Goal: Task Accomplishment & Management: Manage account settings

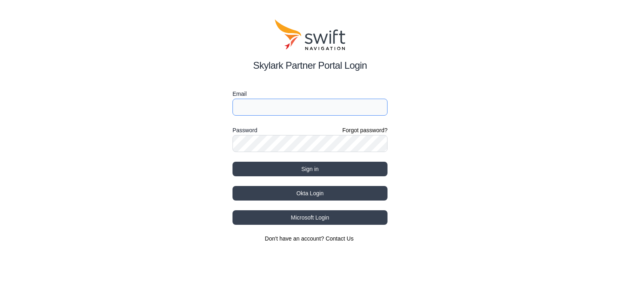
click at [297, 110] on input "Email" at bounding box center [310, 107] width 155 height 17
click at [298, 110] on input "Email" at bounding box center [310, 107] width 155 height 17
click at [299, 108] on input "Email" at bounding box center [310, 107] width 155 height 17
click at [238, 108] on input "[EMAIL_ADDRESS][DOMAIN_NAME]" at bounding box center [310, 107] width 155 height 17
type input "[EMAIL_ADDRESS][DOMAIN_NAME]"
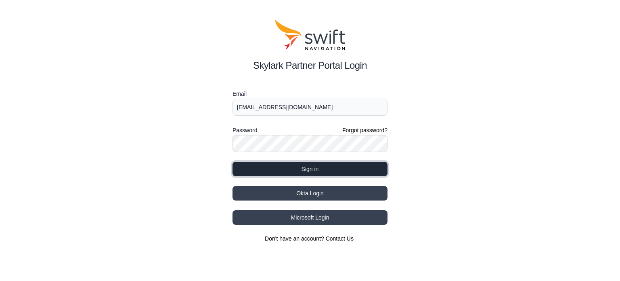
click at [321, 164] on button "Sign in" at bounding box center [310, 168] width 155 height 15
click at [342, 171] on button "Sign in" at bounding box center [310, 168] width 155 height 15
click at [343, 171] on button "Sign in" at bounding box center [310, 168] width 155 height 15
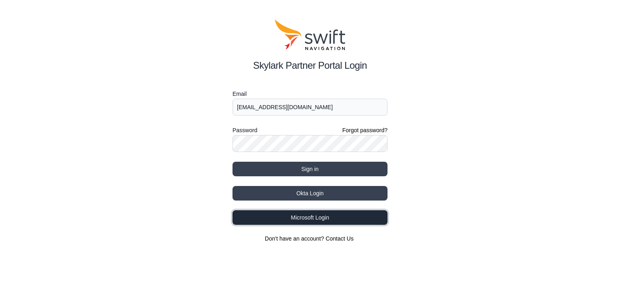
click at [330, 218] on button "Microsoft Login" at bounding box center [310, 217] width 155 height 15
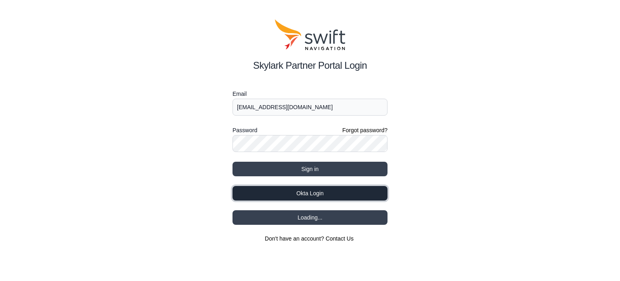
click at [317, 196] on button "Okta Login" at bounding box center [310, 193] width 155 height 15
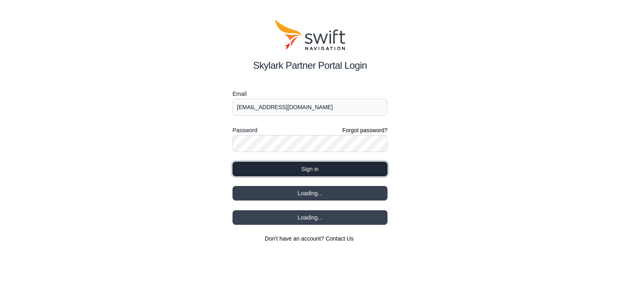
click at [366, 170] on button "Sign in" at bounding box center [310, 168] width 155 height 15
